Goal: Use online tool/utility: Utilize a website feature to perform a specific function

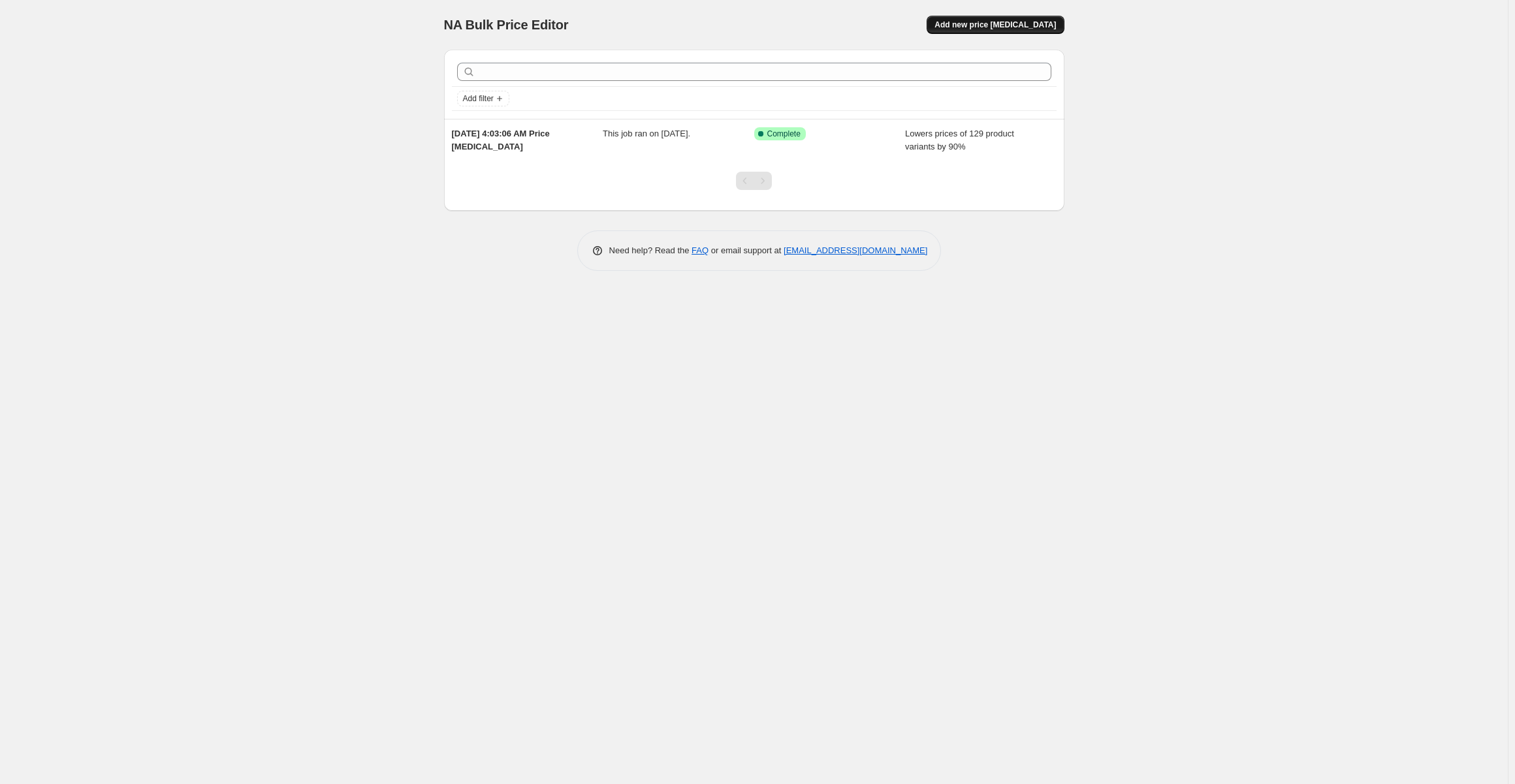
click at [1031, 25] on span "Add new price [MEDICAL_DATA]" at bounding box center [996, 25] width 122 height 10
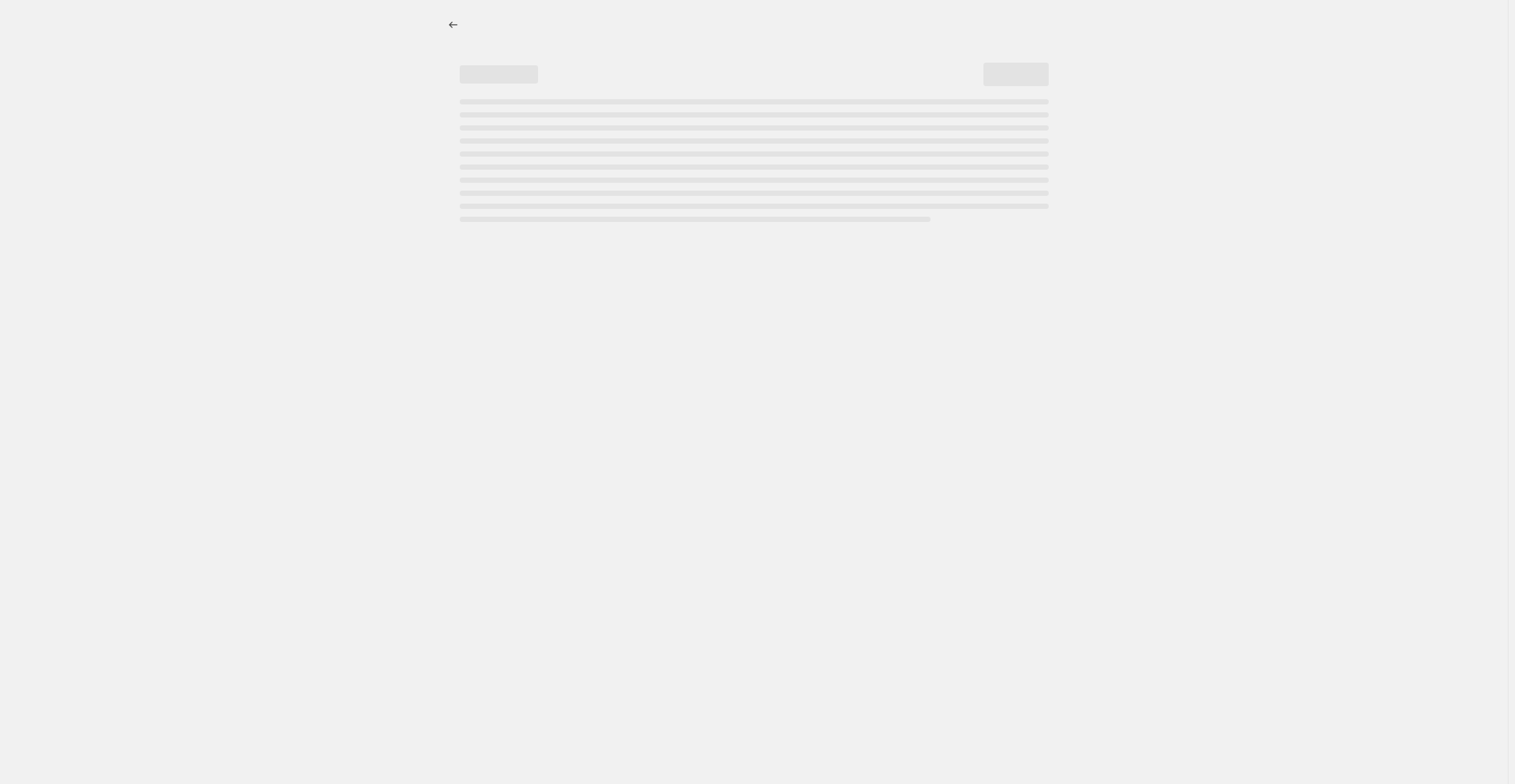
select select "percentage"
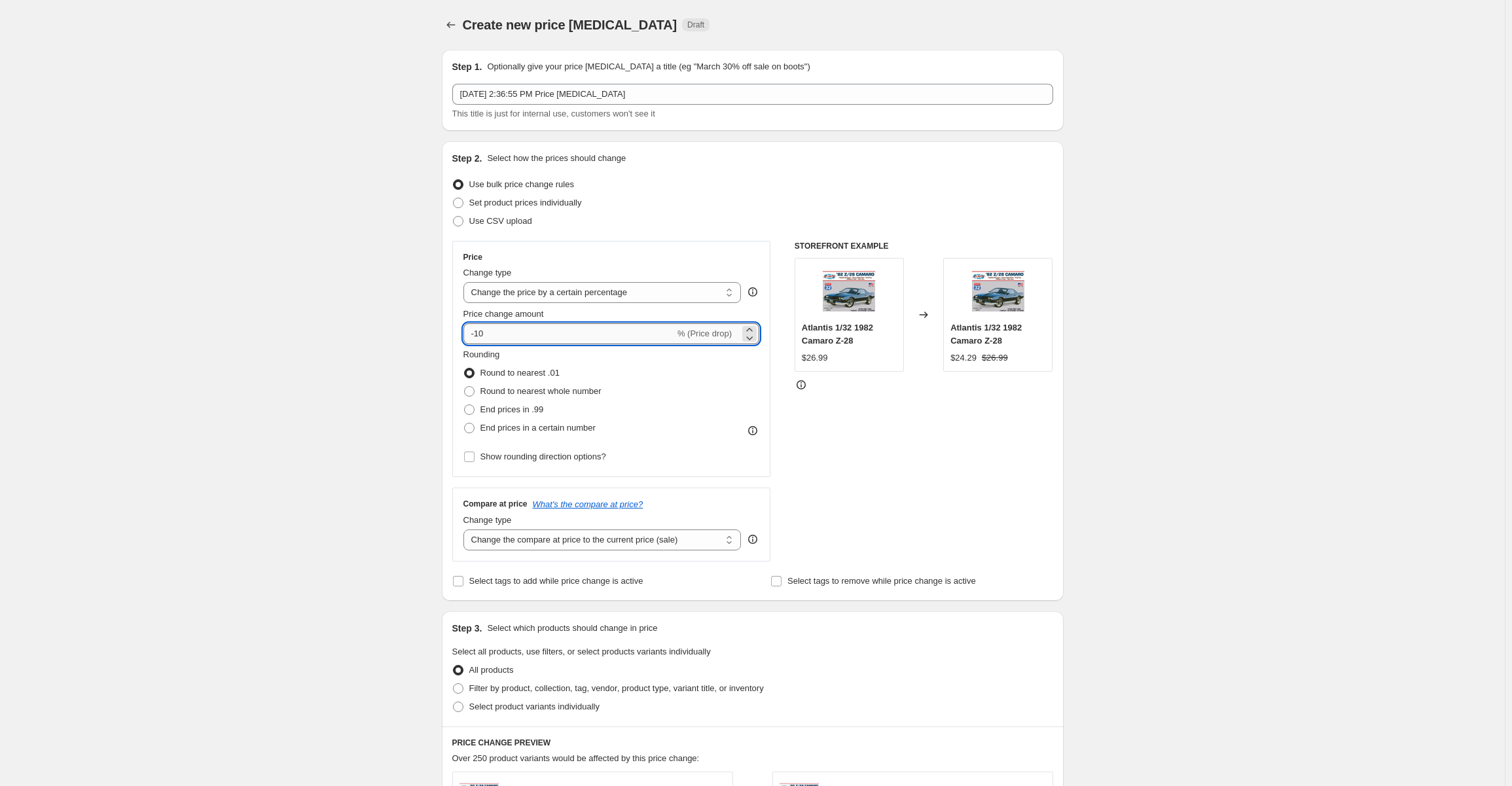
click at [479, 331] on input "-10" at bounding box center [569, 333] width 212 height 21
type input "-80"
click at [1069, 399] on div "Create new price [MEDICAL_DATA]. This page is ready Create new price [MEDICAL_D…" at bounding box center [753, 658] width 653 height 1316
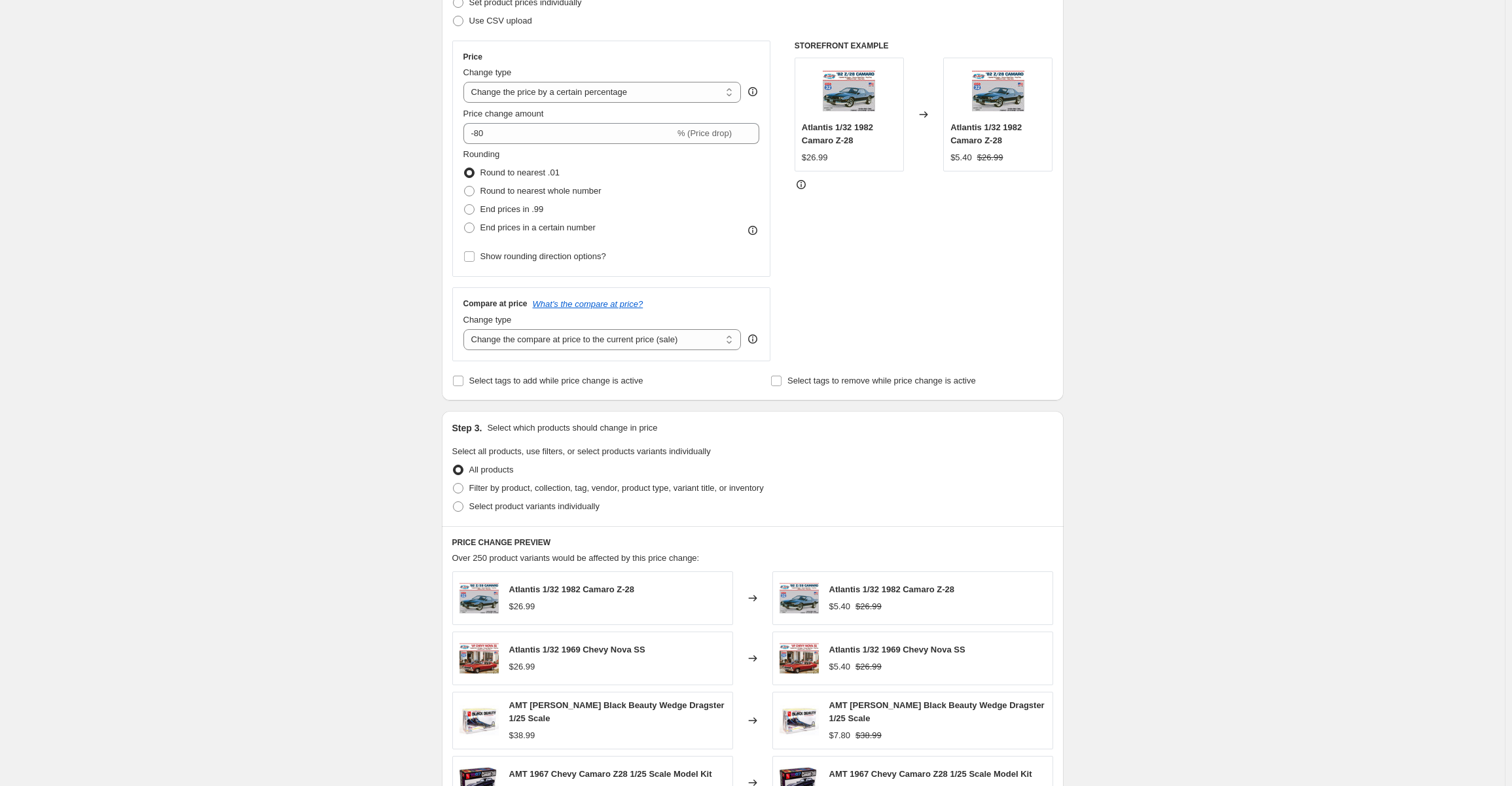
scroll to position [527, 0]
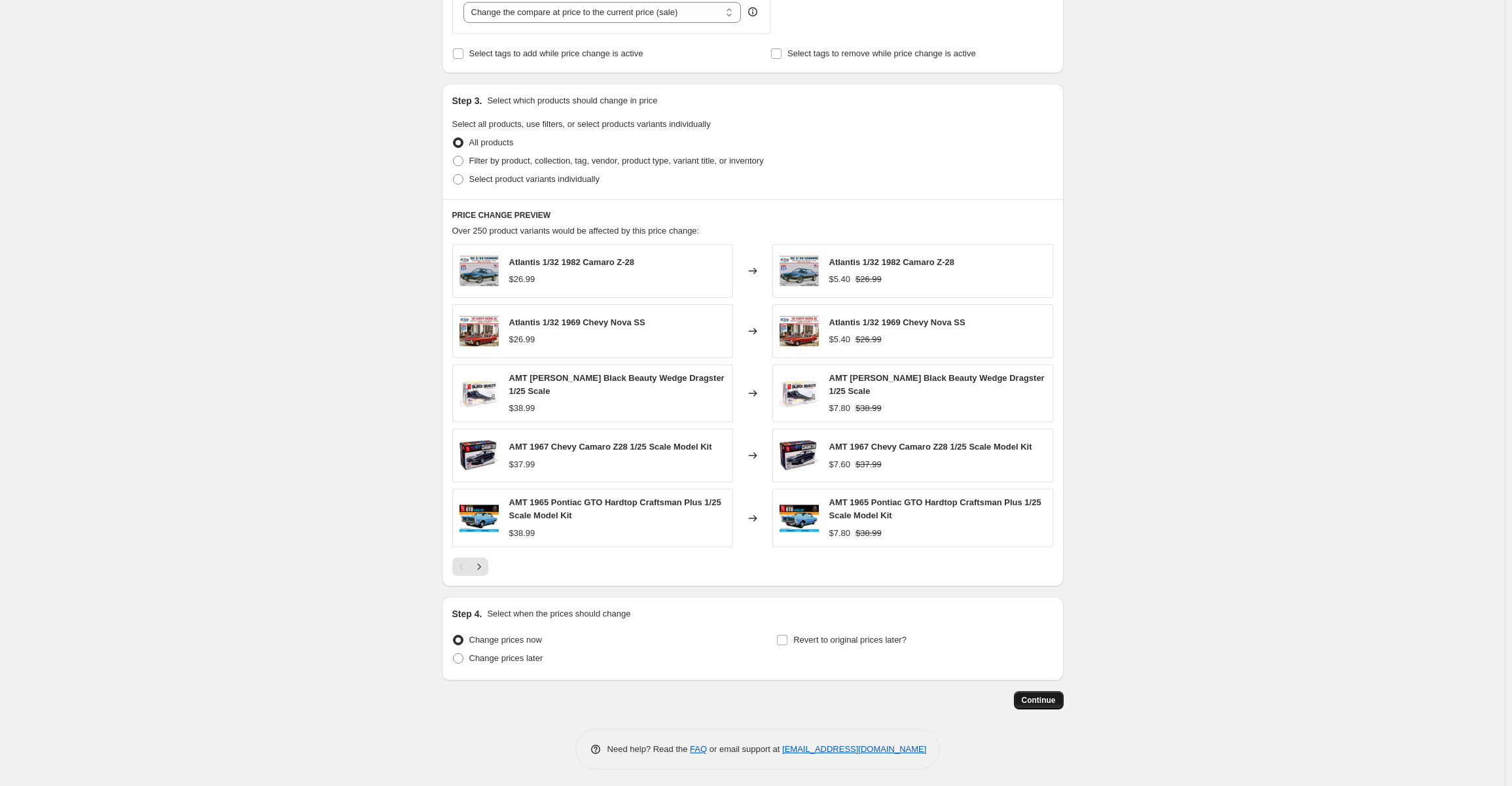
click at [1043, 695] on span "Continue" at bounding box center [1038, 700] width 34 height 10
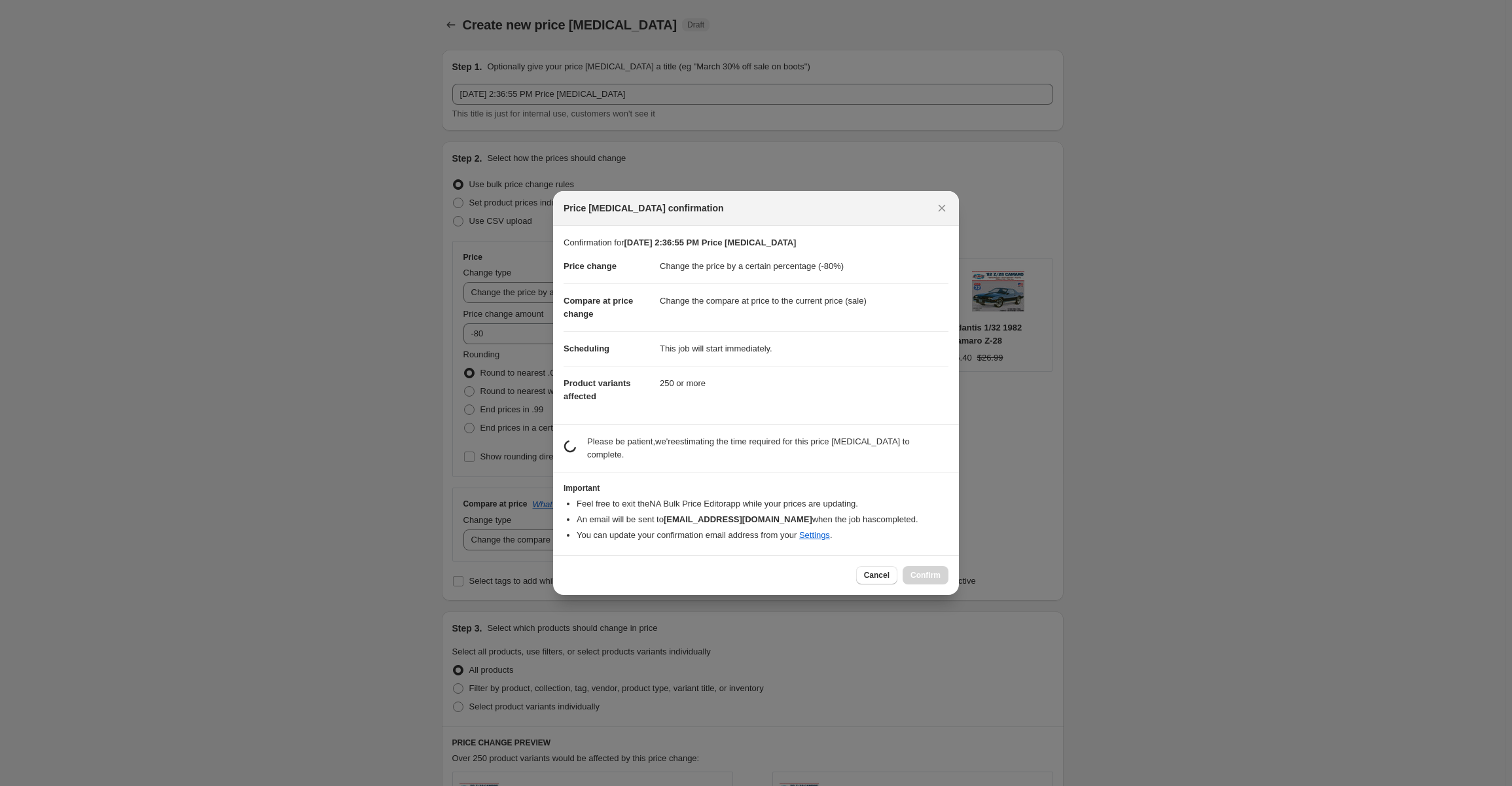
scroll to position [0, 0]
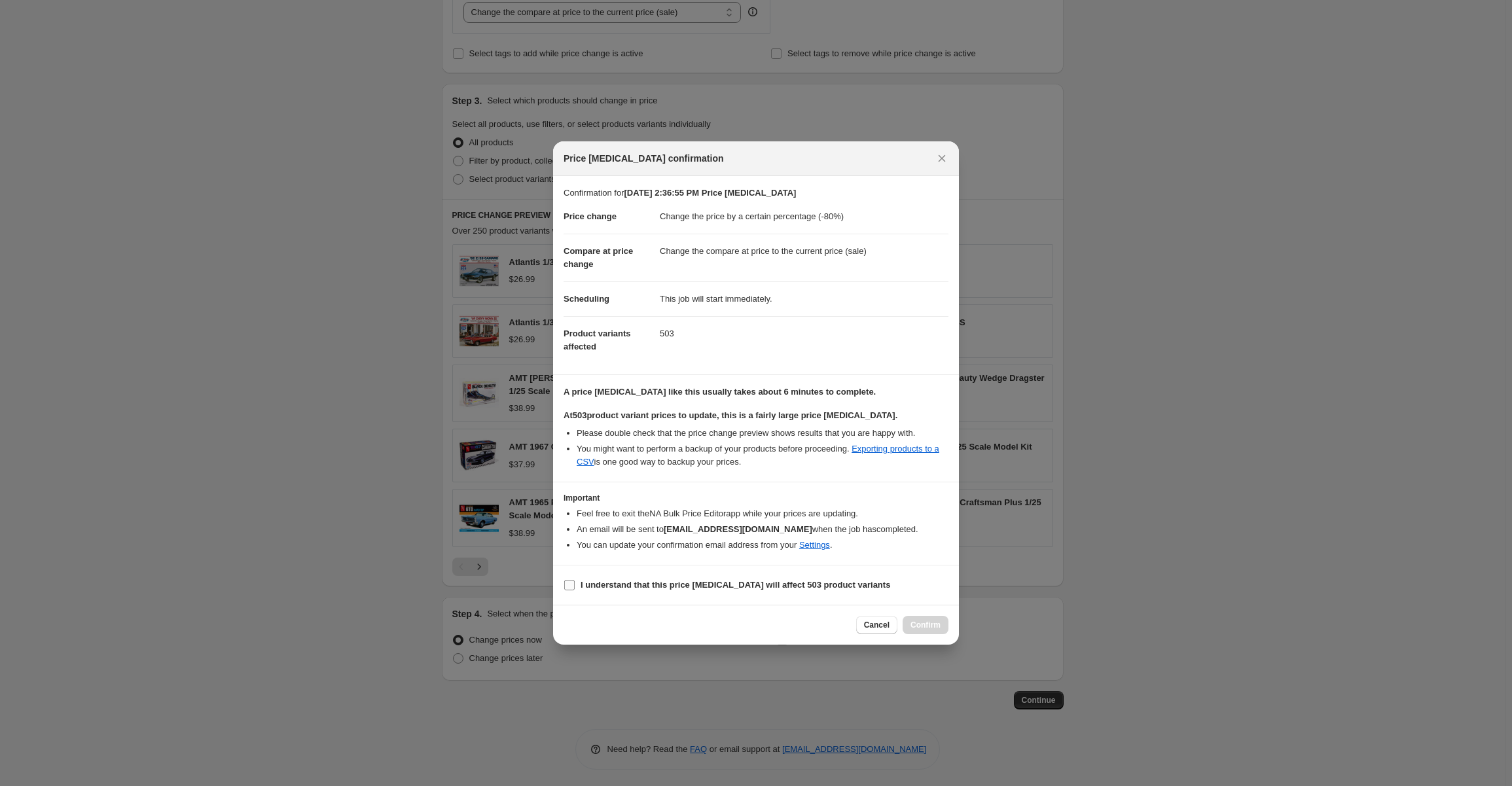
click at [565, 586] on input "I understand that this price [MEDICAL_DATA] will affect 503 product variants" at bounding box center [570, 585] width 10 height 10
checkbox input "true"
click at [916, 623] on span "Confirm" at bounding box center [925, 625] width 30 height 10
